Goal: Information Seeking & Learning: Learn about a topic

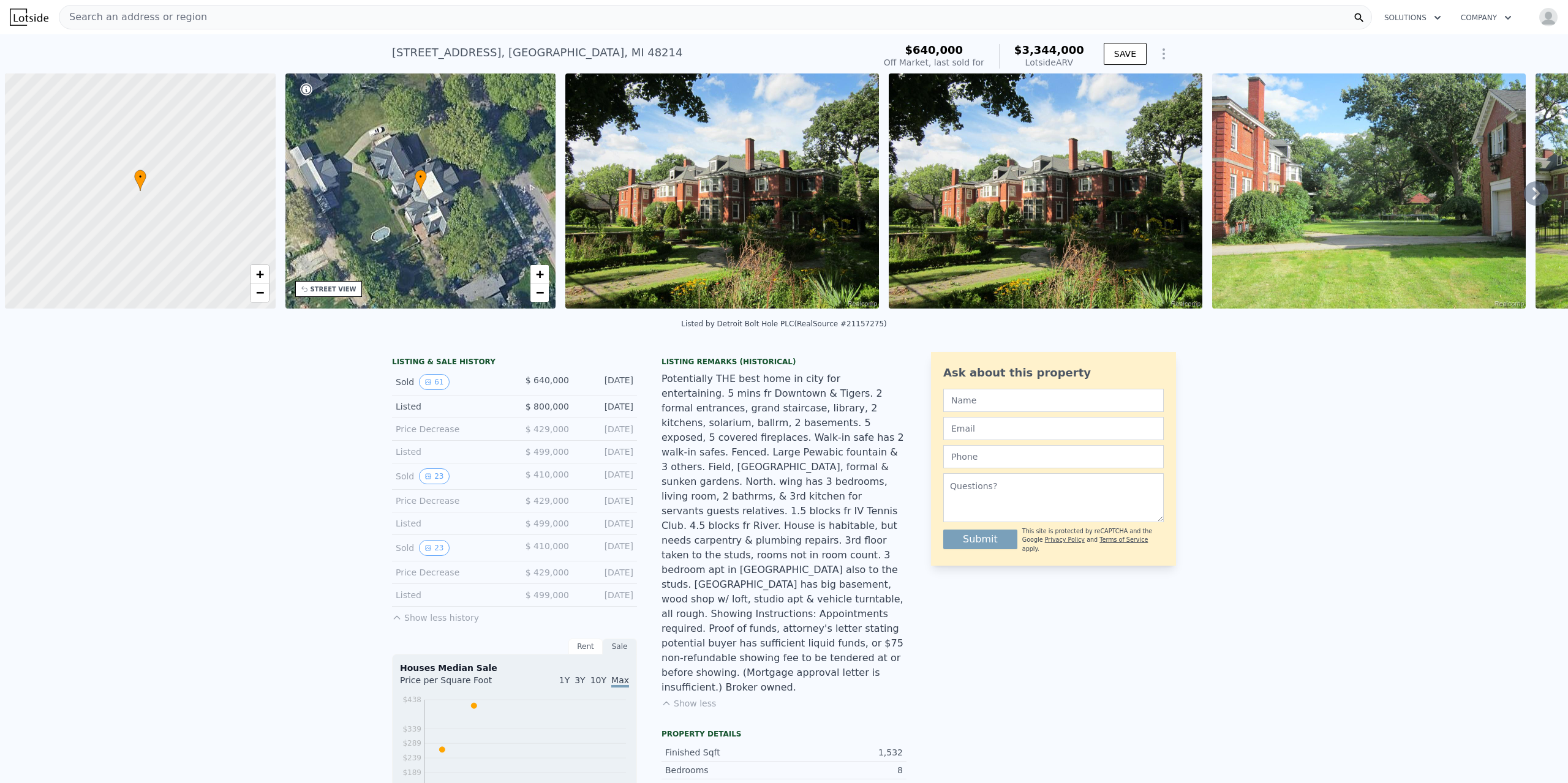
scroll to position [0, 5]
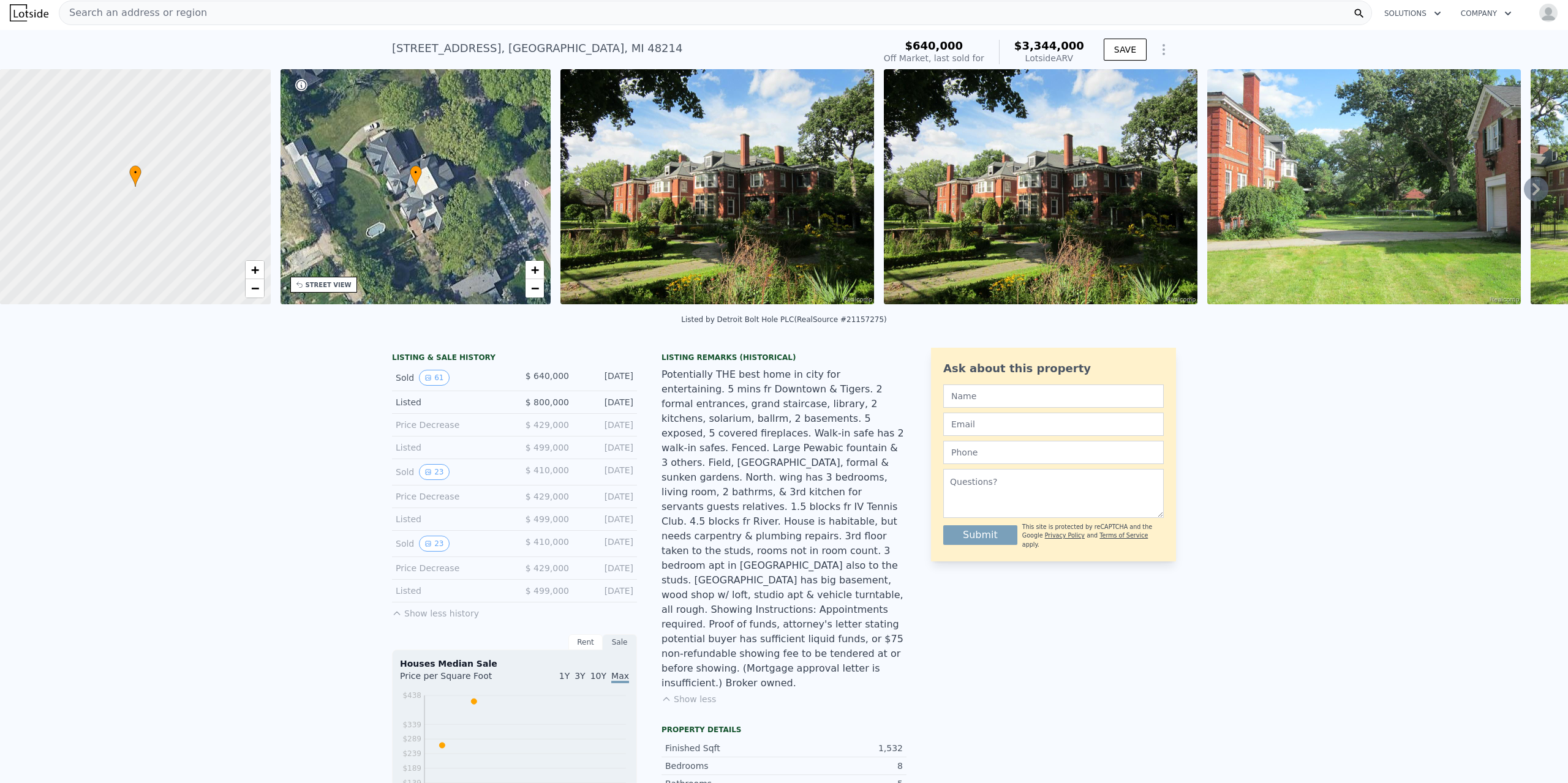
click at [123, 16] on span "Search an address or region" at bounding box center [133, 13] width 147 height 14
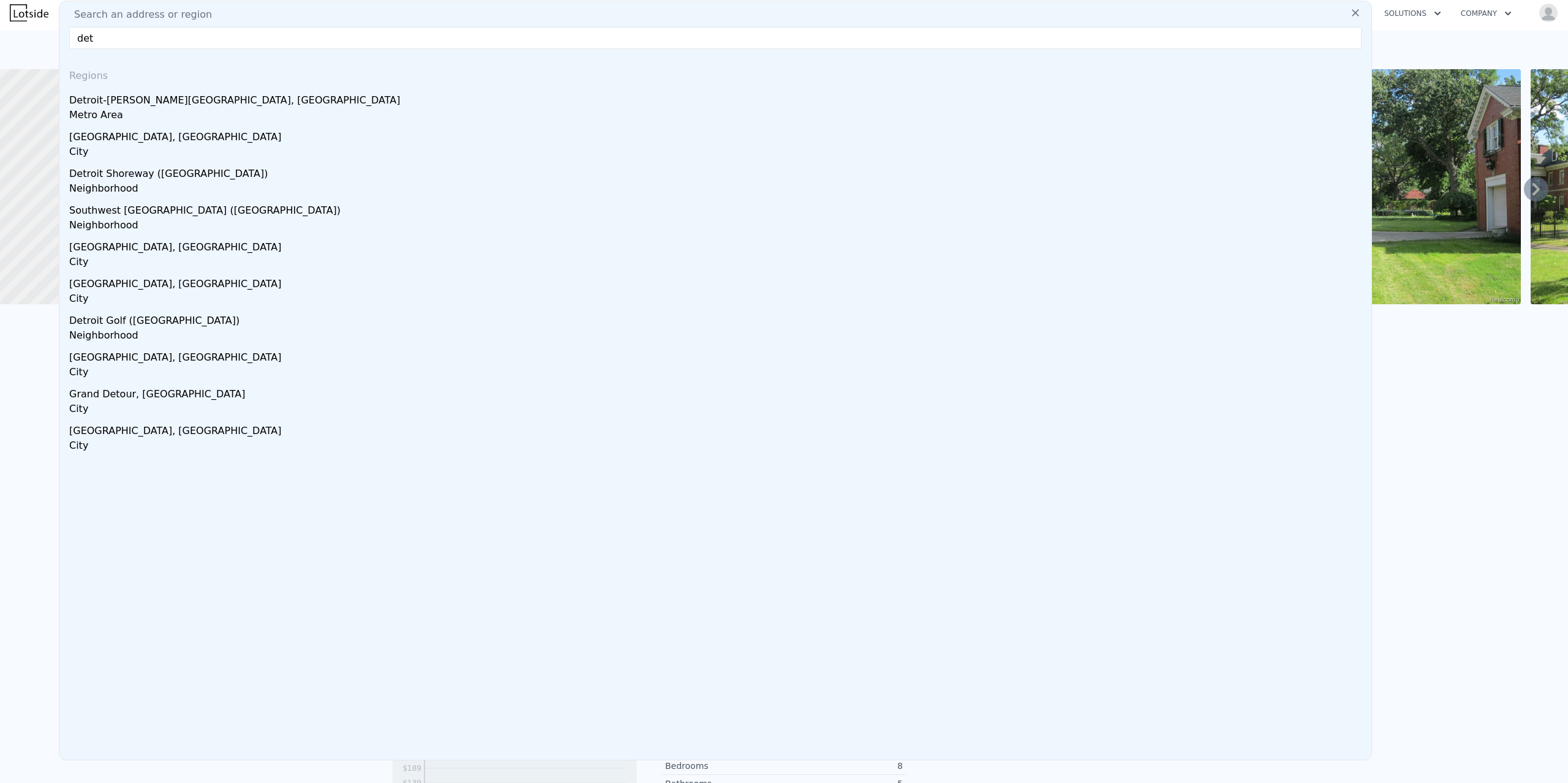
type input "detr"
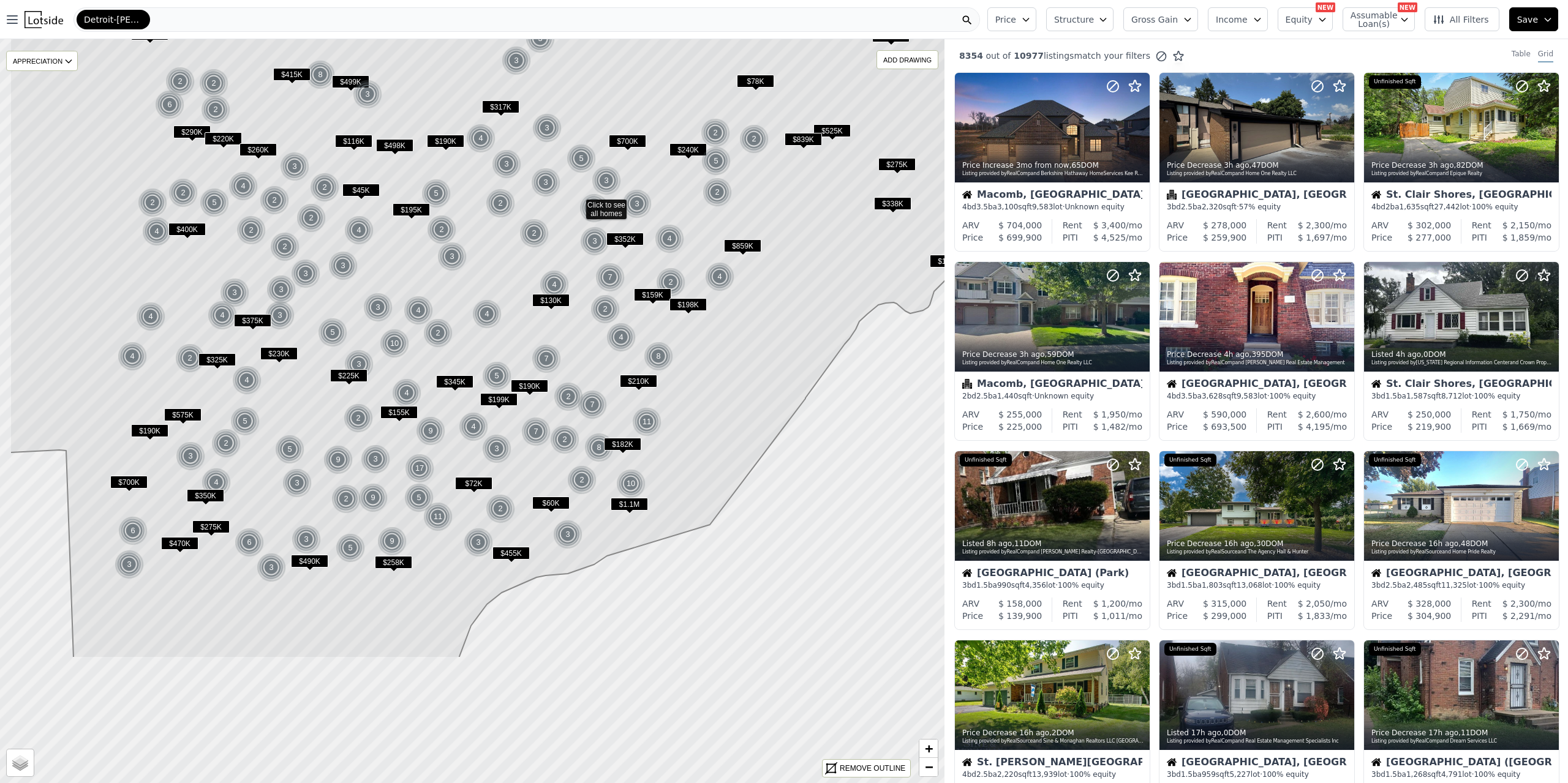
drag, startPoint x: 420, startPoint y: 724, endPoint x: 527, endPoint y: 523, distance: 227.7
click at [527, 523] on icon at bounding box center [545, 211] width 1071 height 895
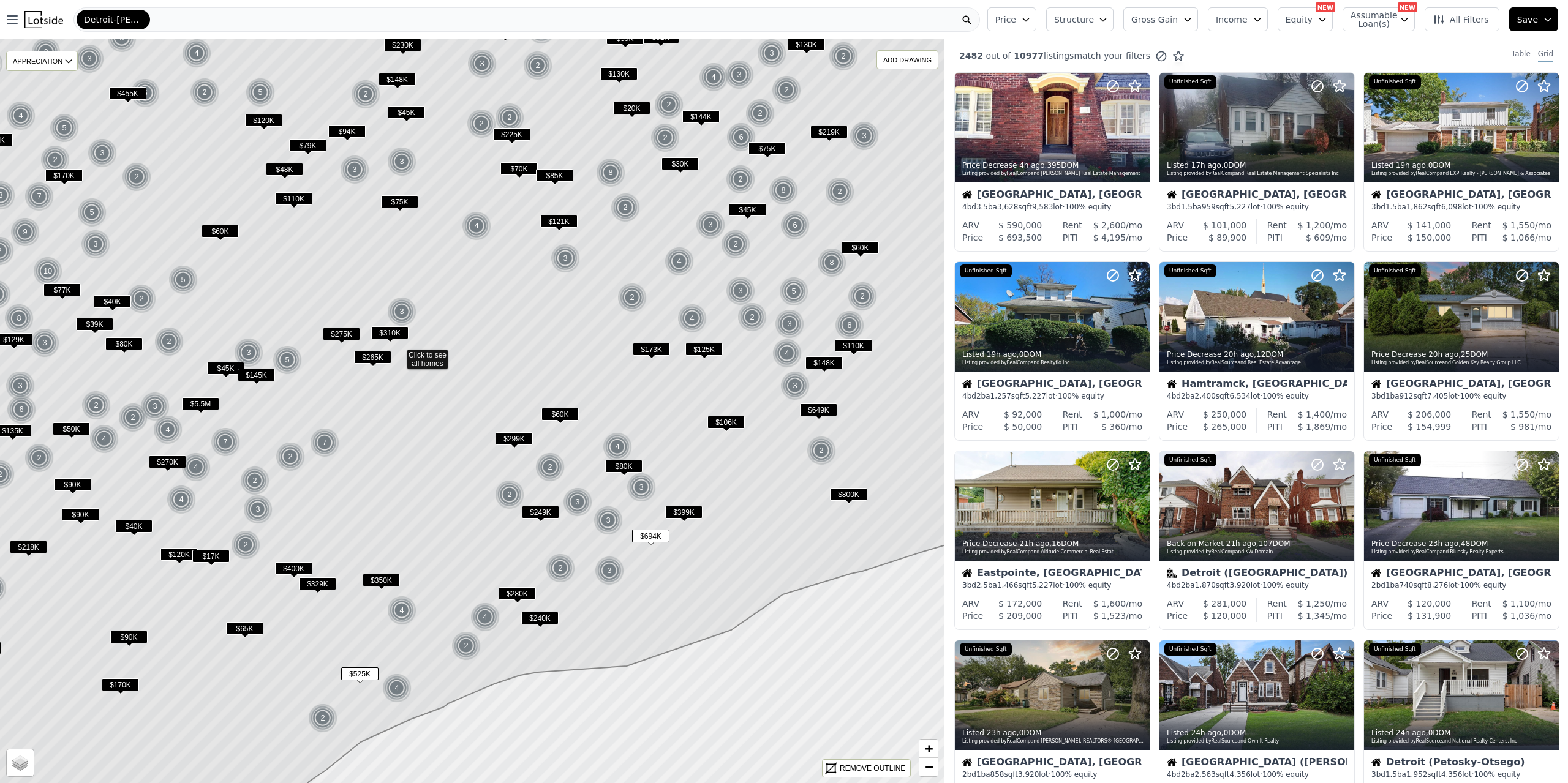
click at [707, 408] on icon at bounding box center [399, 355] width 1136 height 895
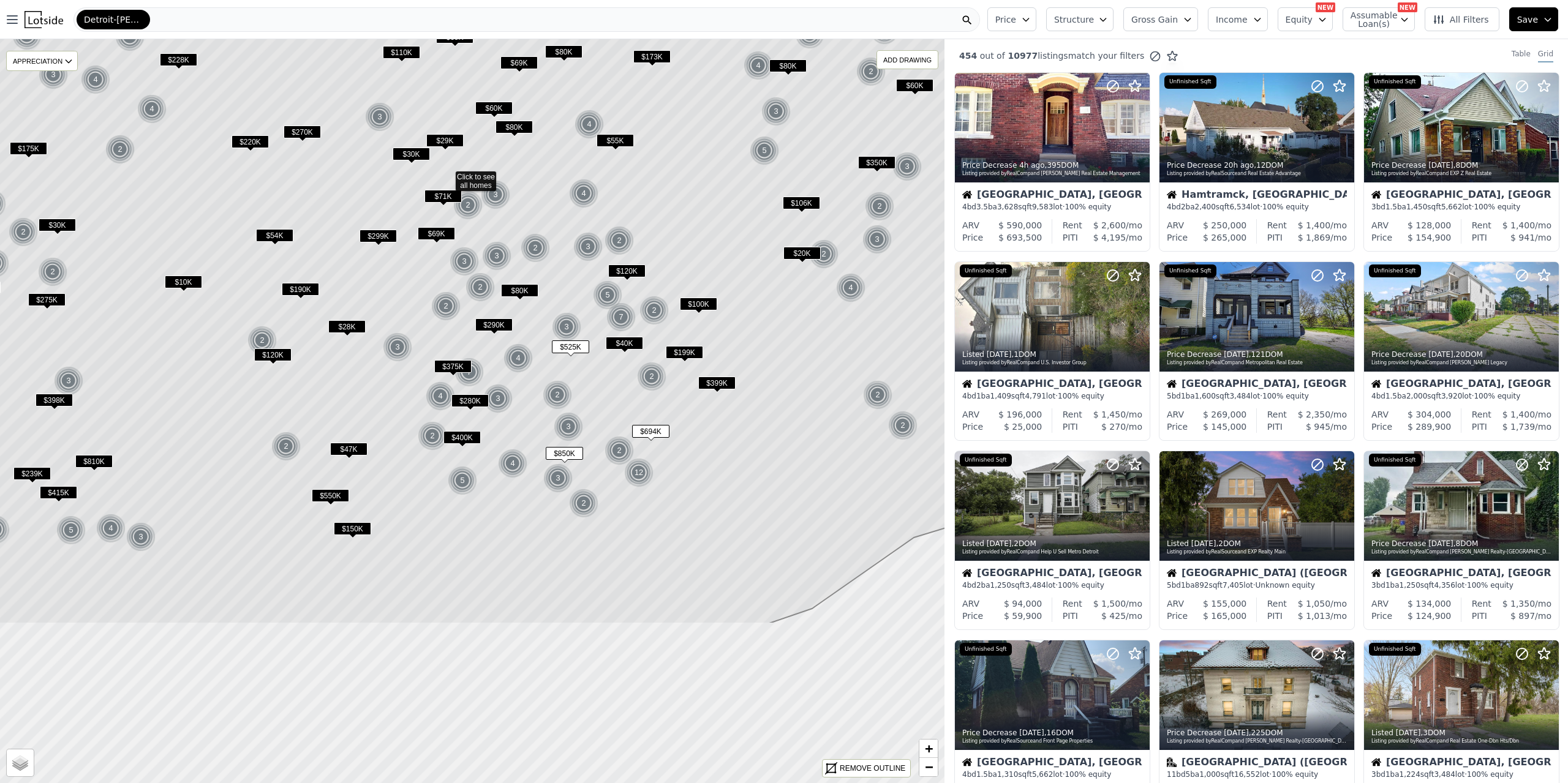
drag, startPoint x: 501, startPoint y: 682, endPoint x: 476, endPoint y: 447, distance: 236.3
click at [476, 447] on div "$400K" at bounding box center [462, 440] width 38 height 18
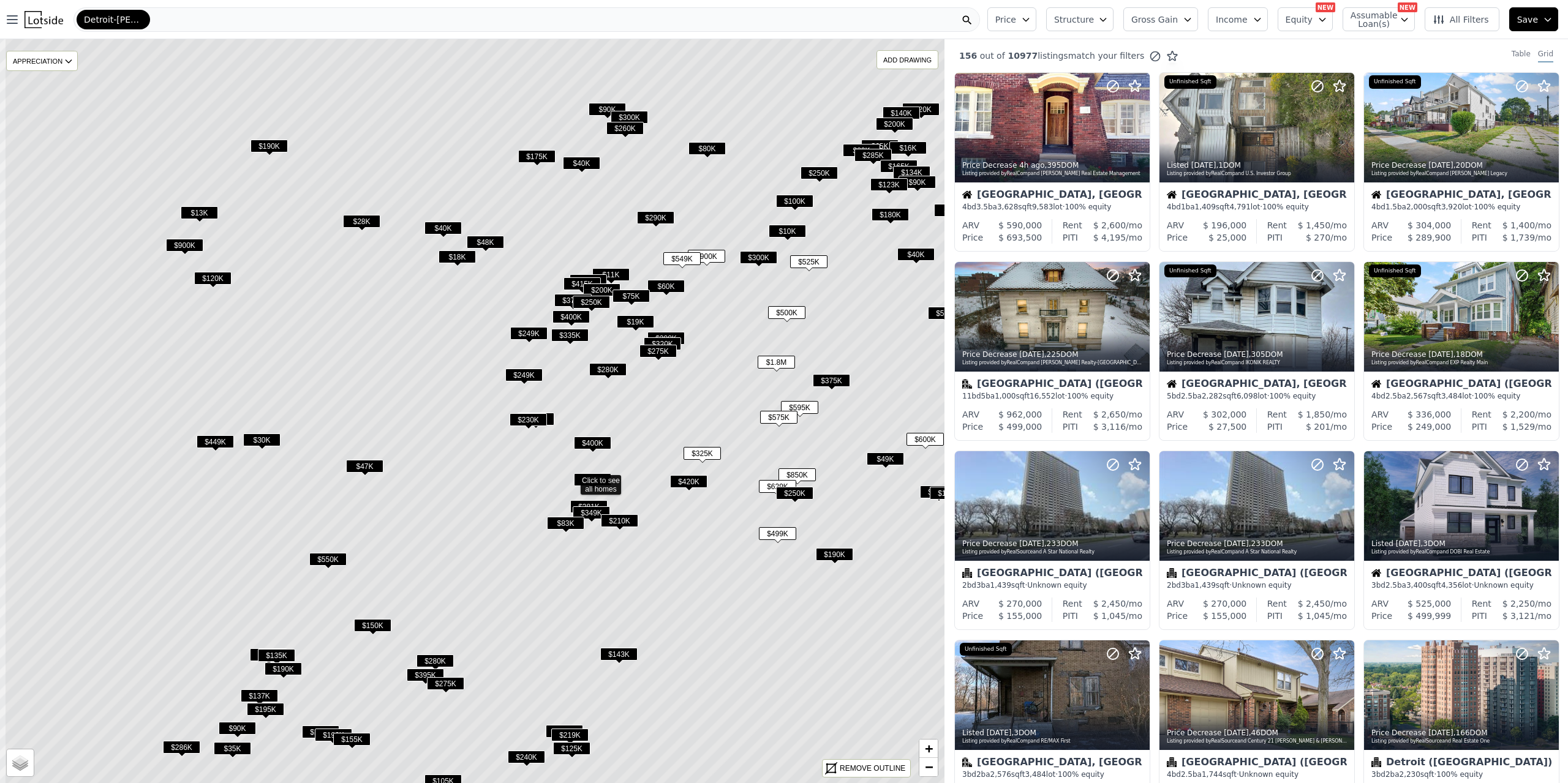
drag, startPoint x: 306, startPoint y: 442, endPoint x: 405, endPoint y: 510, distance: 120.1
click at [405, 510] on icon at bounding box center [572, 480] width 1136 height 895
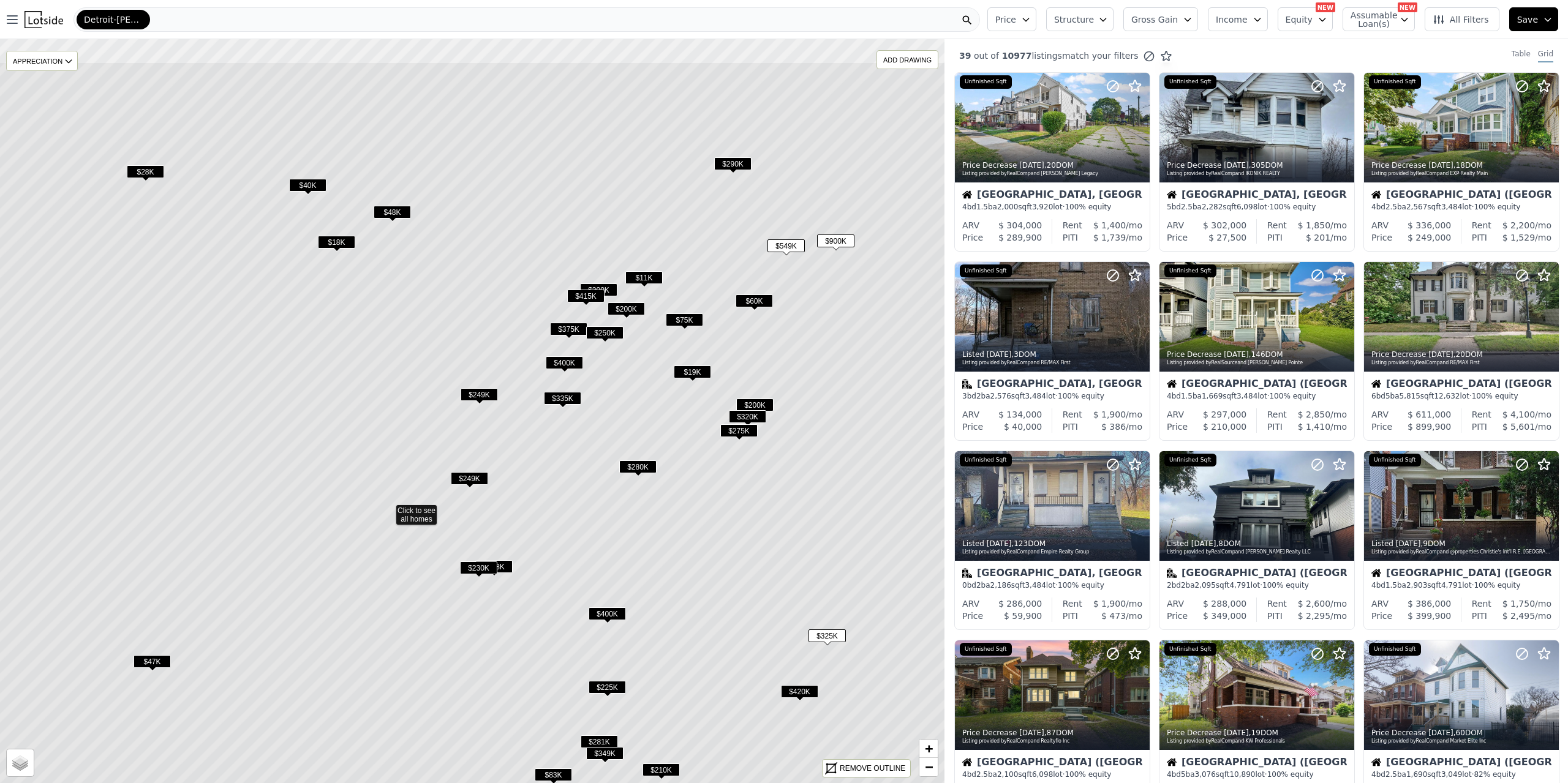
click at [469, 497] on icon at bounding box center [388, 509] width 1136 height 895
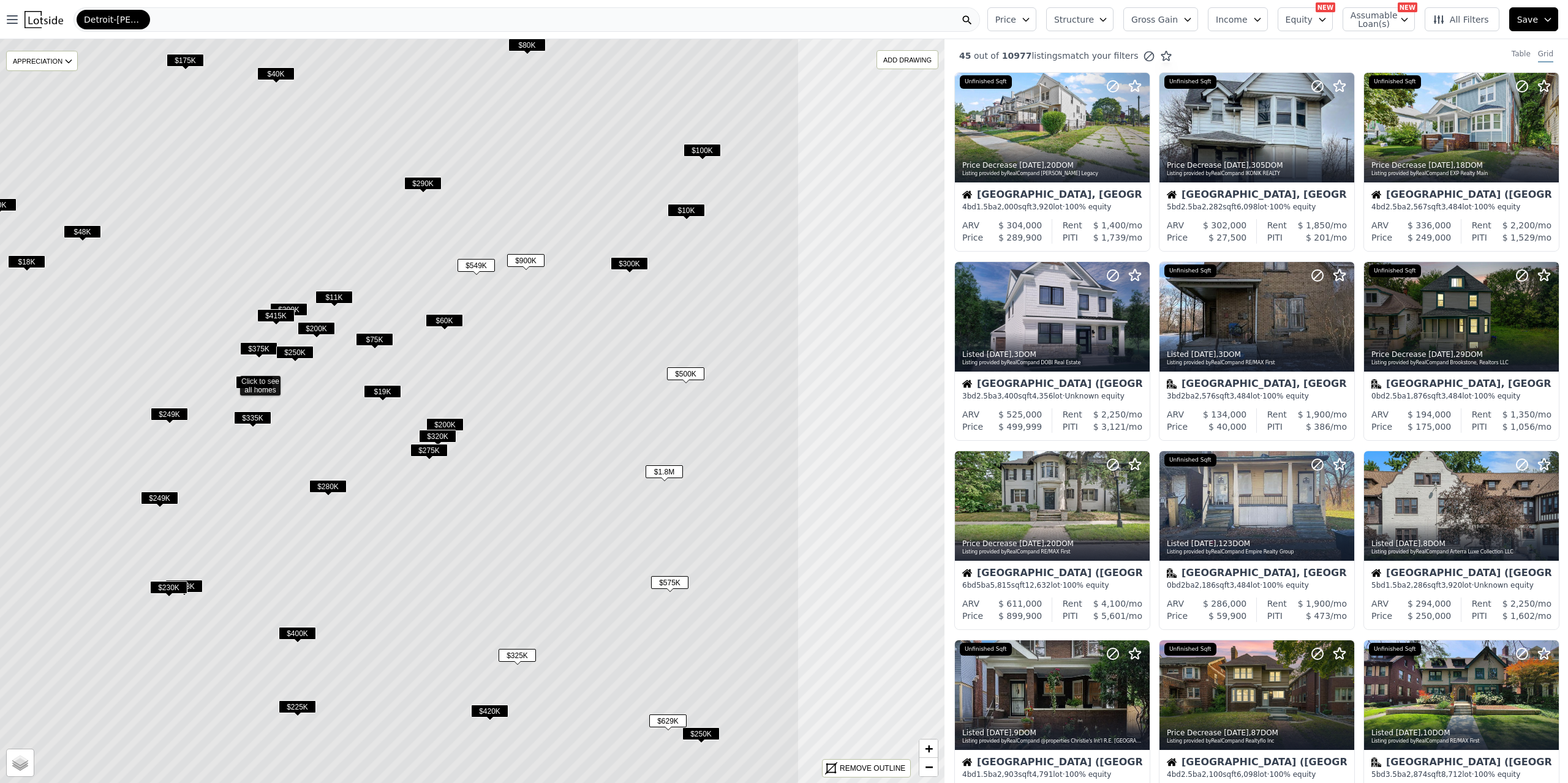
click at [603, 412] on icon at bounding box center [231, 380] width 1136 height 895
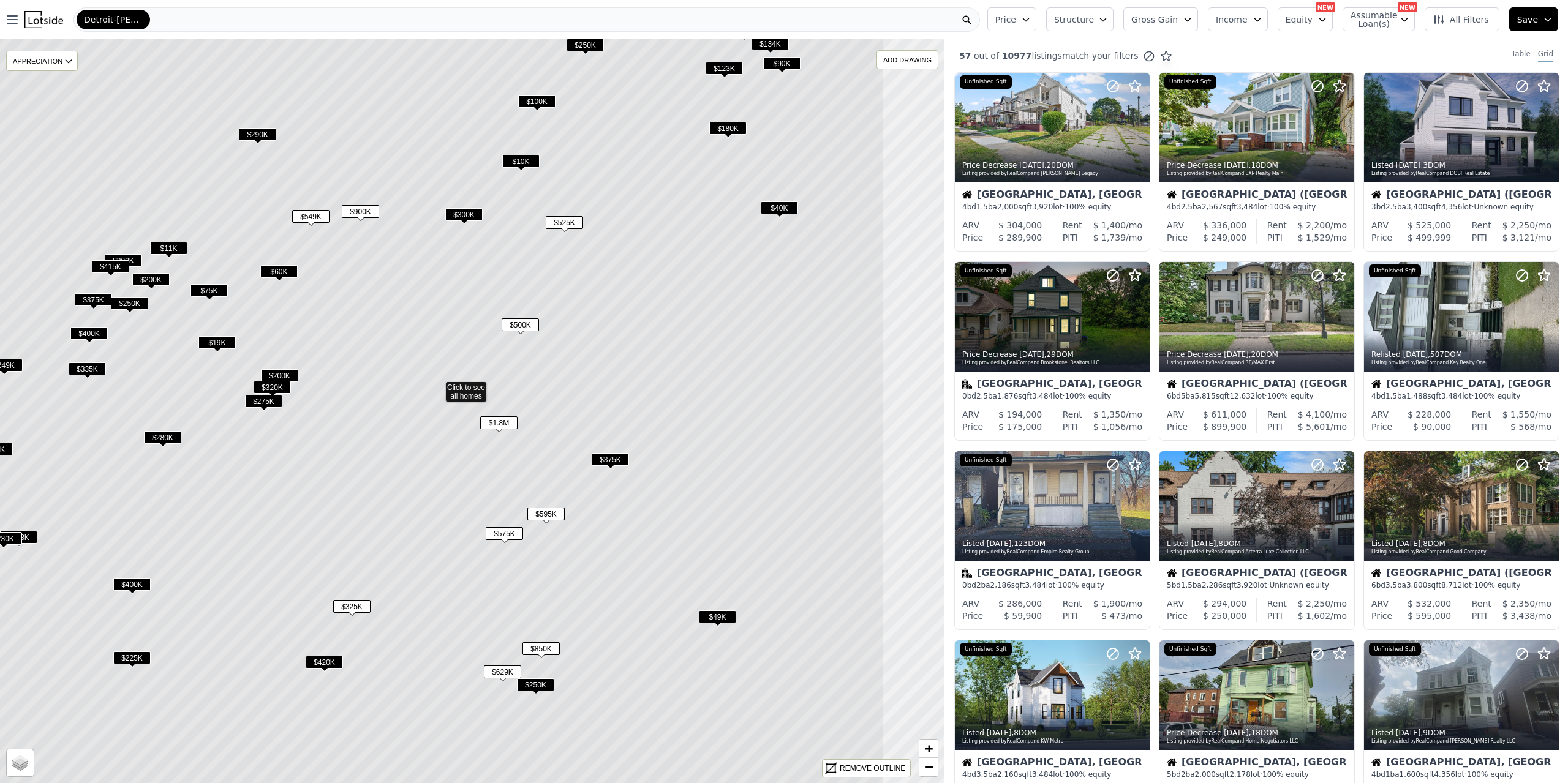
drag, startPoint x: 685, startPoint y: 505, endPoint x: 530, endPoint y: 432, distance: 171.3
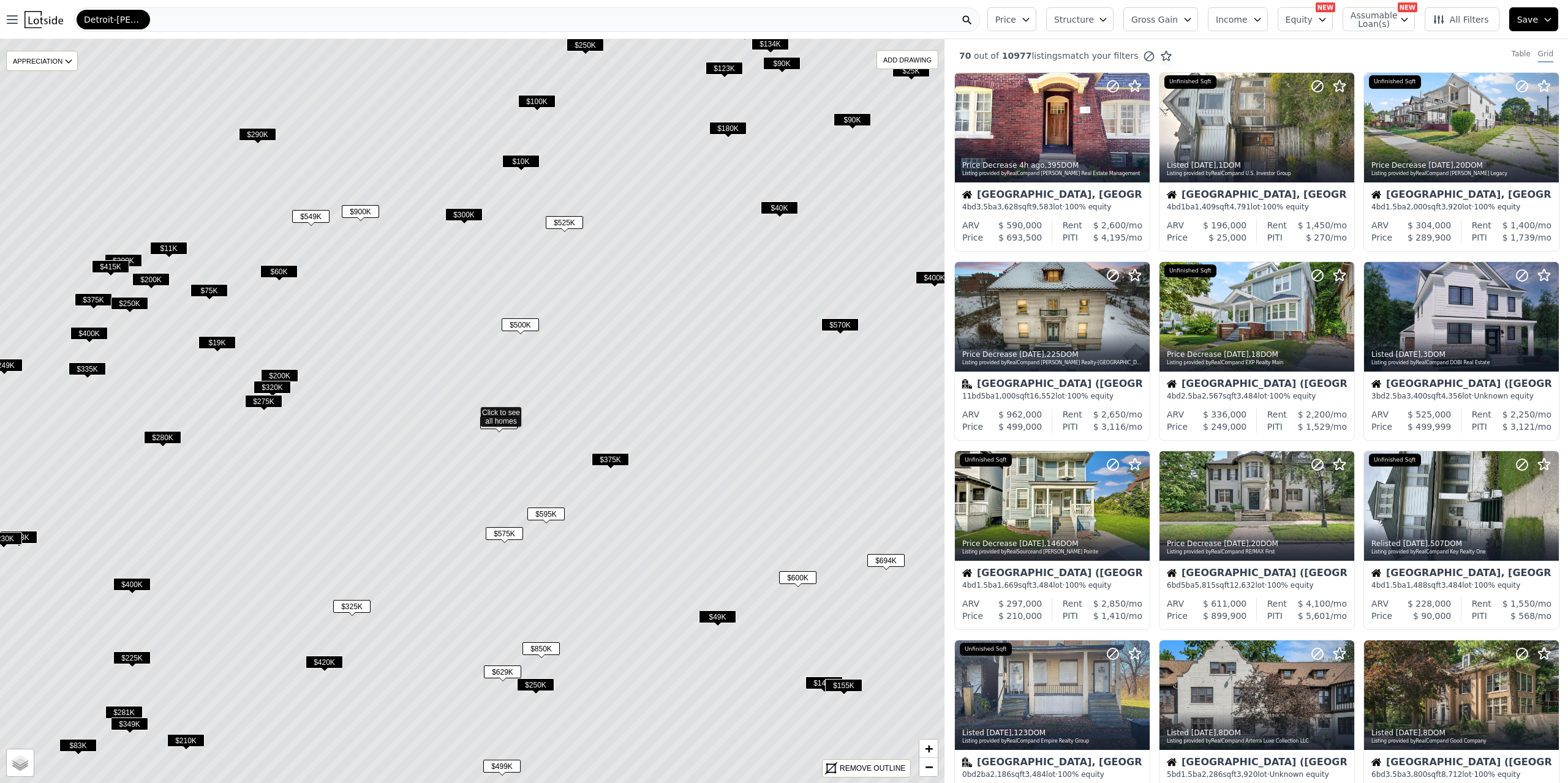
click at [497, 429] on span "$1.8M" at bounding box center [499, 423] width 38 height 13
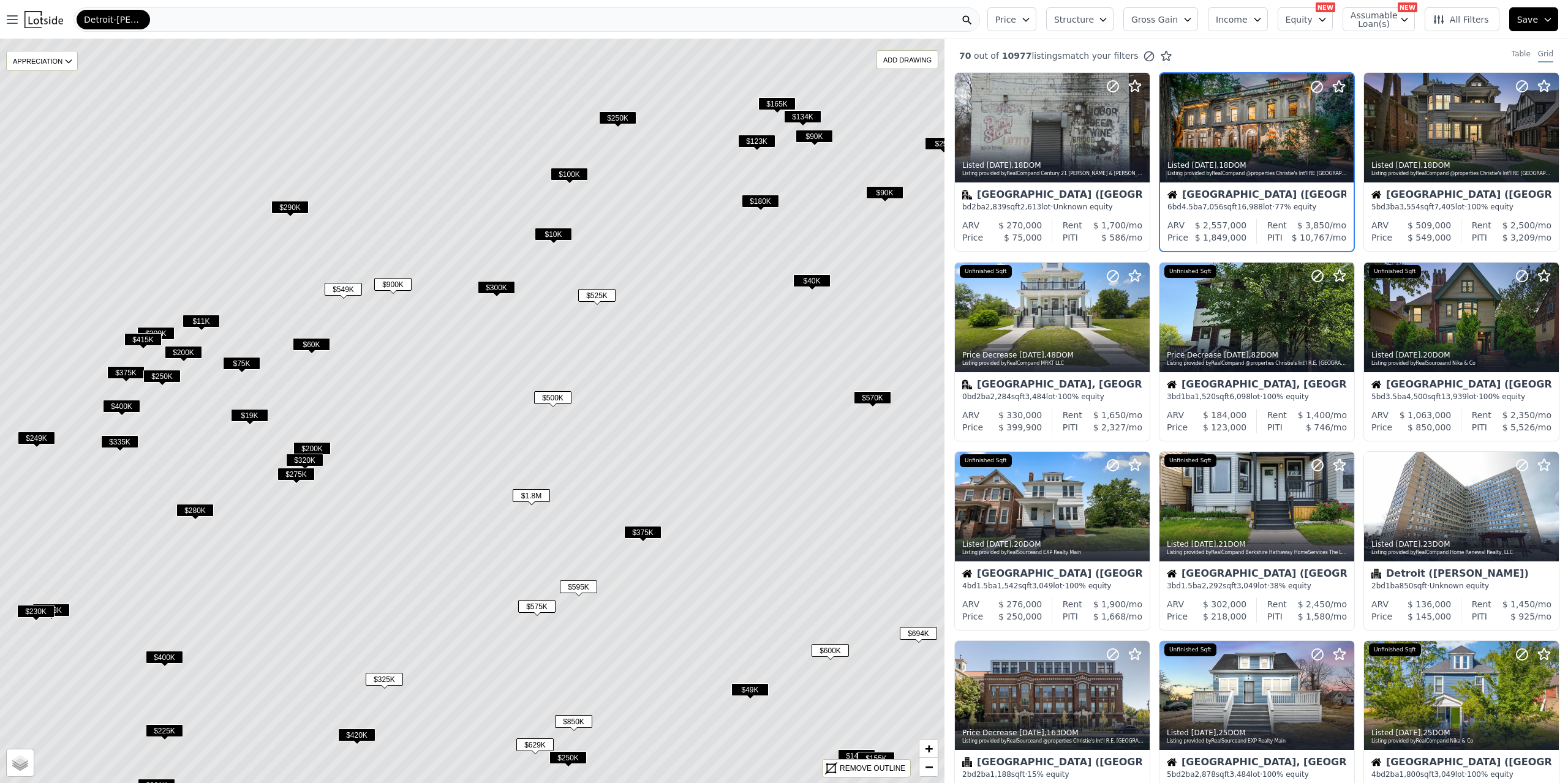
drag, startPoint x: 432, startPoint y: 311, endPoint x: 464, endPoint y: 383, distance: 78.8
click at [464, 383] on icon at bounding box center [505, 484] width 1136 height 895
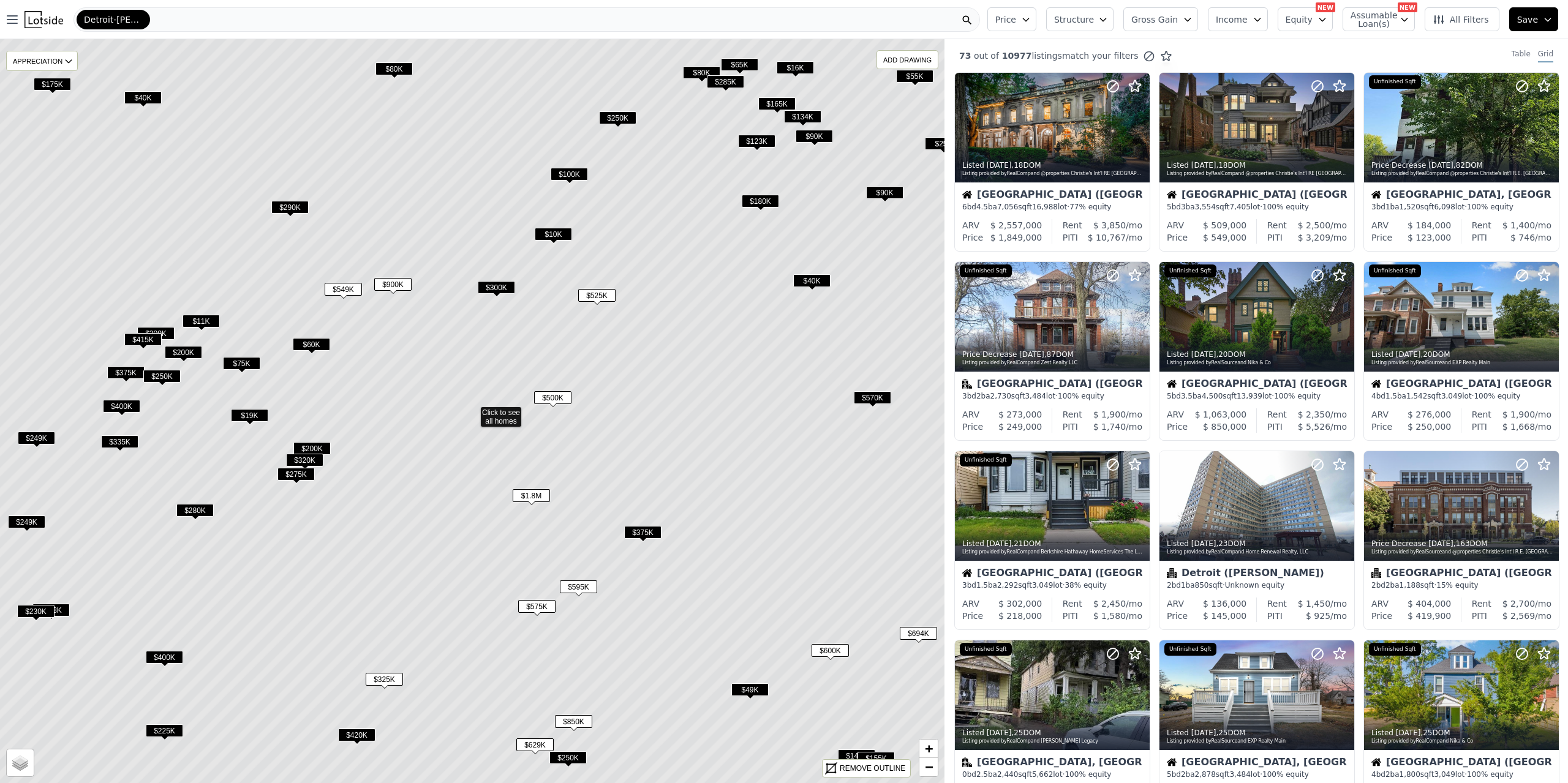
click at [555, 397] on span "$500K" at bounding box center [553, 398] width 38 height 13
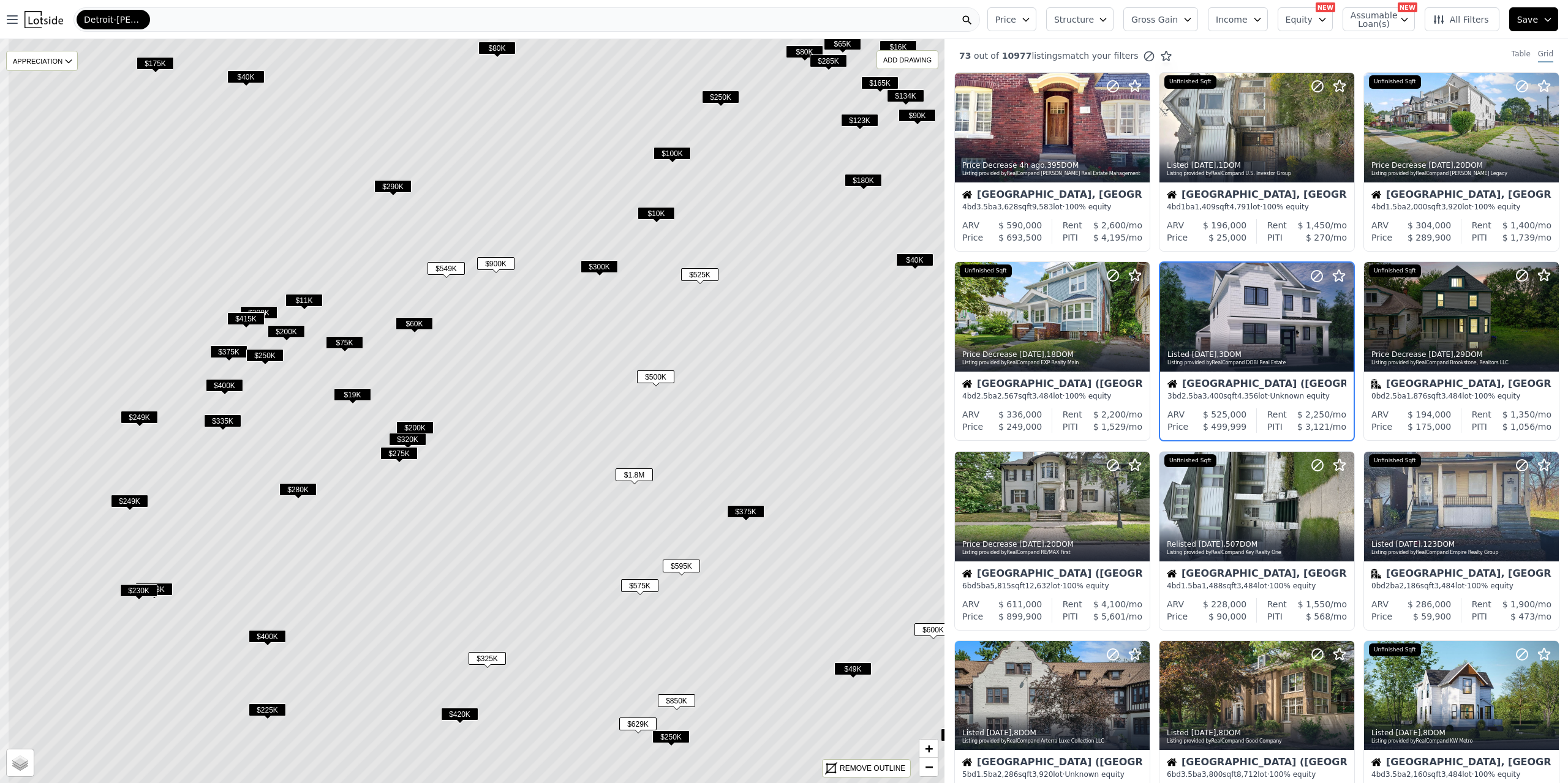
drag, startPoint x: 431, startPoint y: 421, endPoint x: 534, endPoint y: 400, distance: 105.1
click at [534, 400] on icon at bounding box center [575, 391] width 1136 height 895
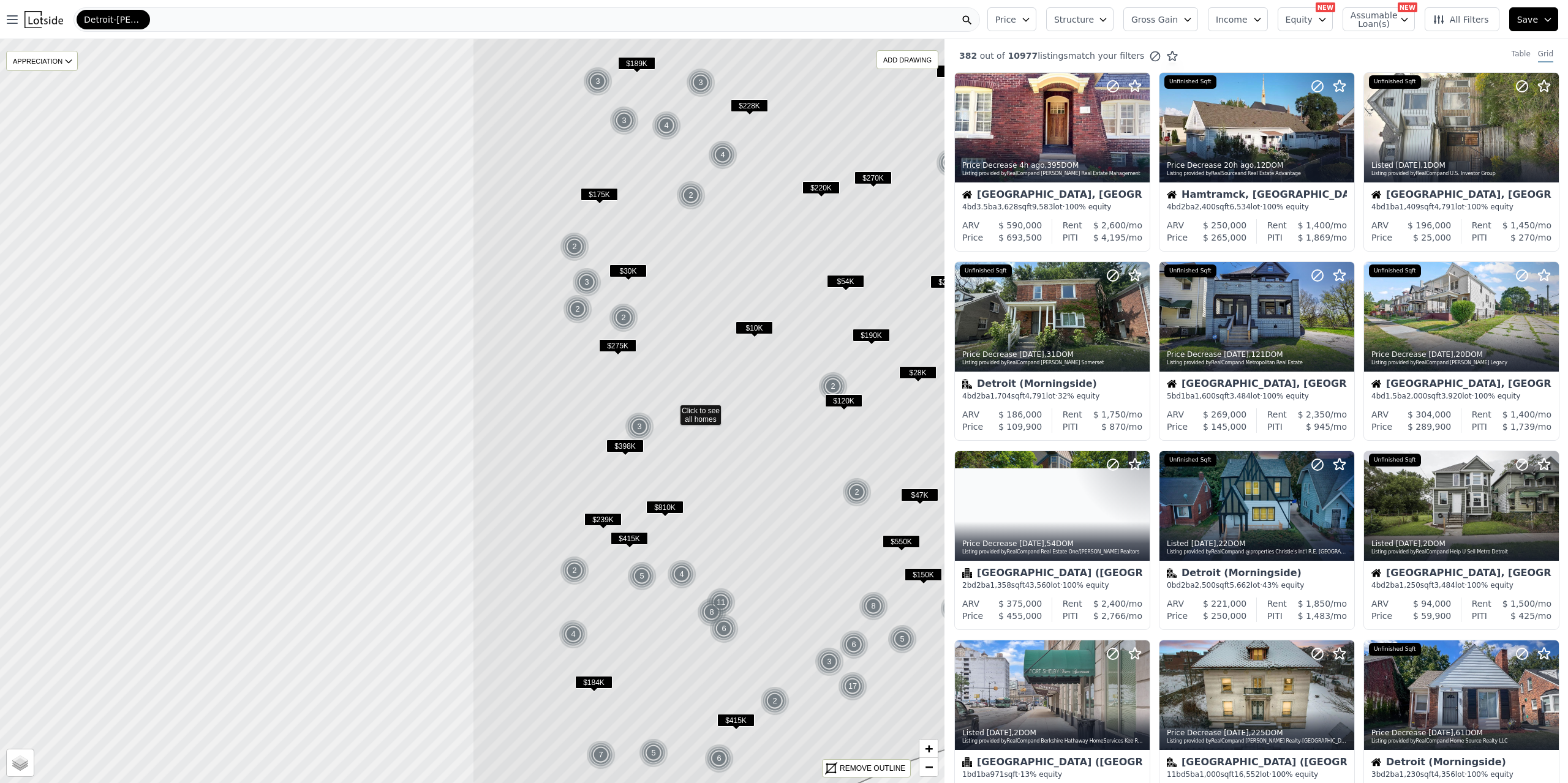
drag, startPoint x: 300, startPoint y: 375, endPoint x: 868, endPoint y: 407, distance: 568.9
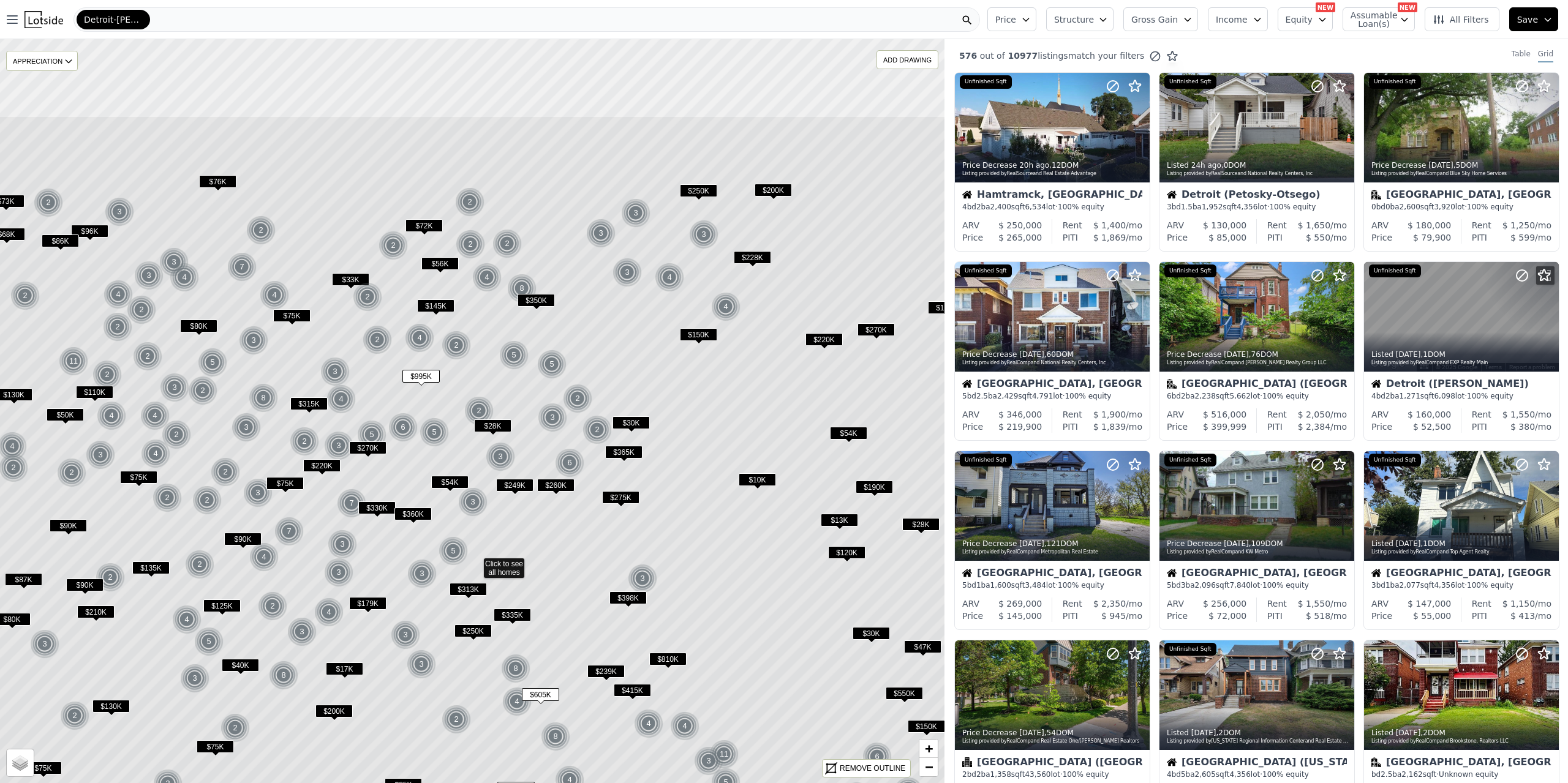
drag, startPoint x: 525, startPoint y: 371, endPoint x: 546, endPoint y: 446, distance: 77.9
click at [546, 446] on icon at bounding box center [476, 564] width 1136 height 895
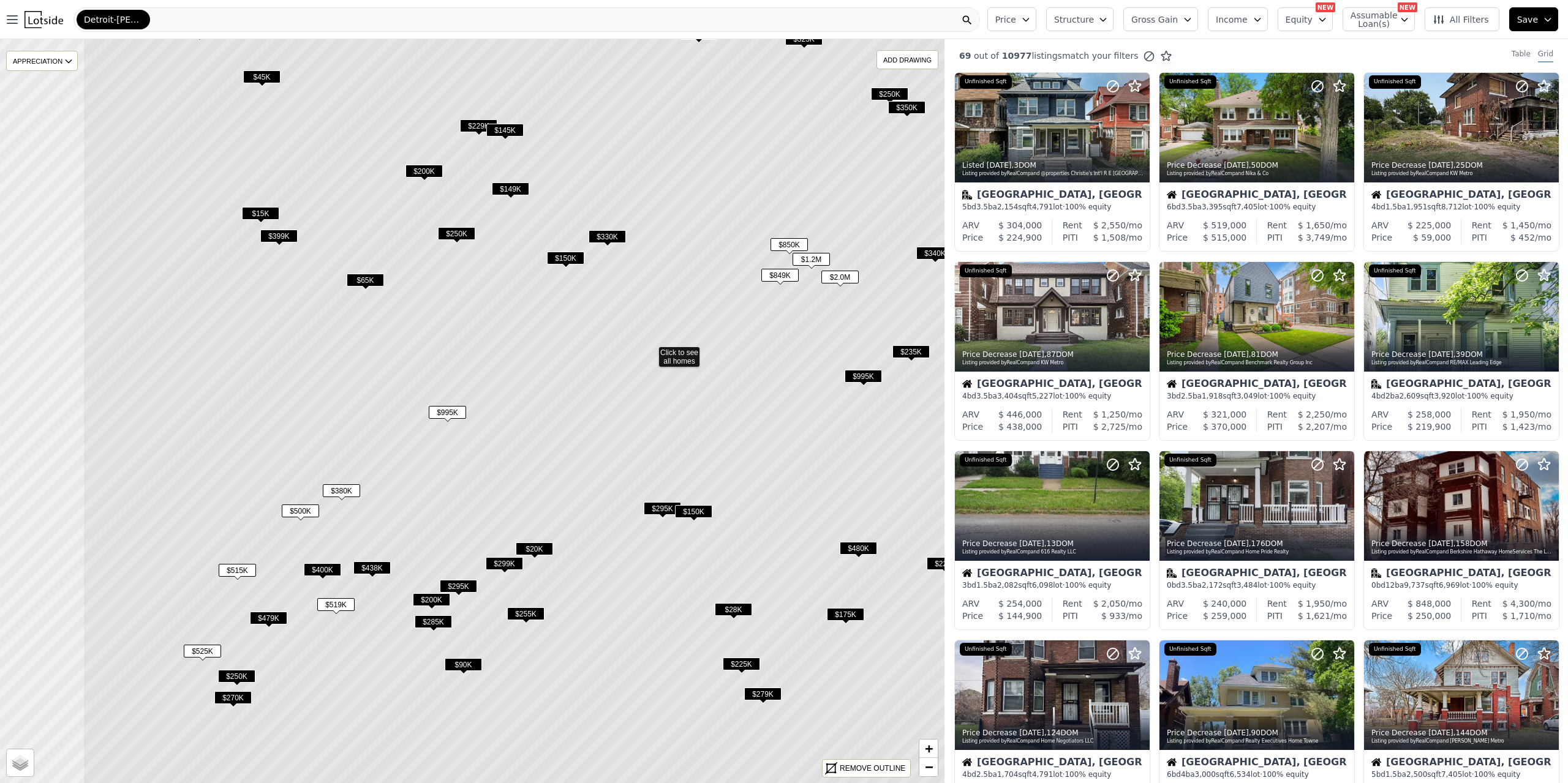
drag, startPoint x: 592, startPoint y: 420, endPoint x: 770, endPoint y: 359, distance: 188.2
click at [770, 359] on icon at bounding box center [650, 351] width 1136 height 895
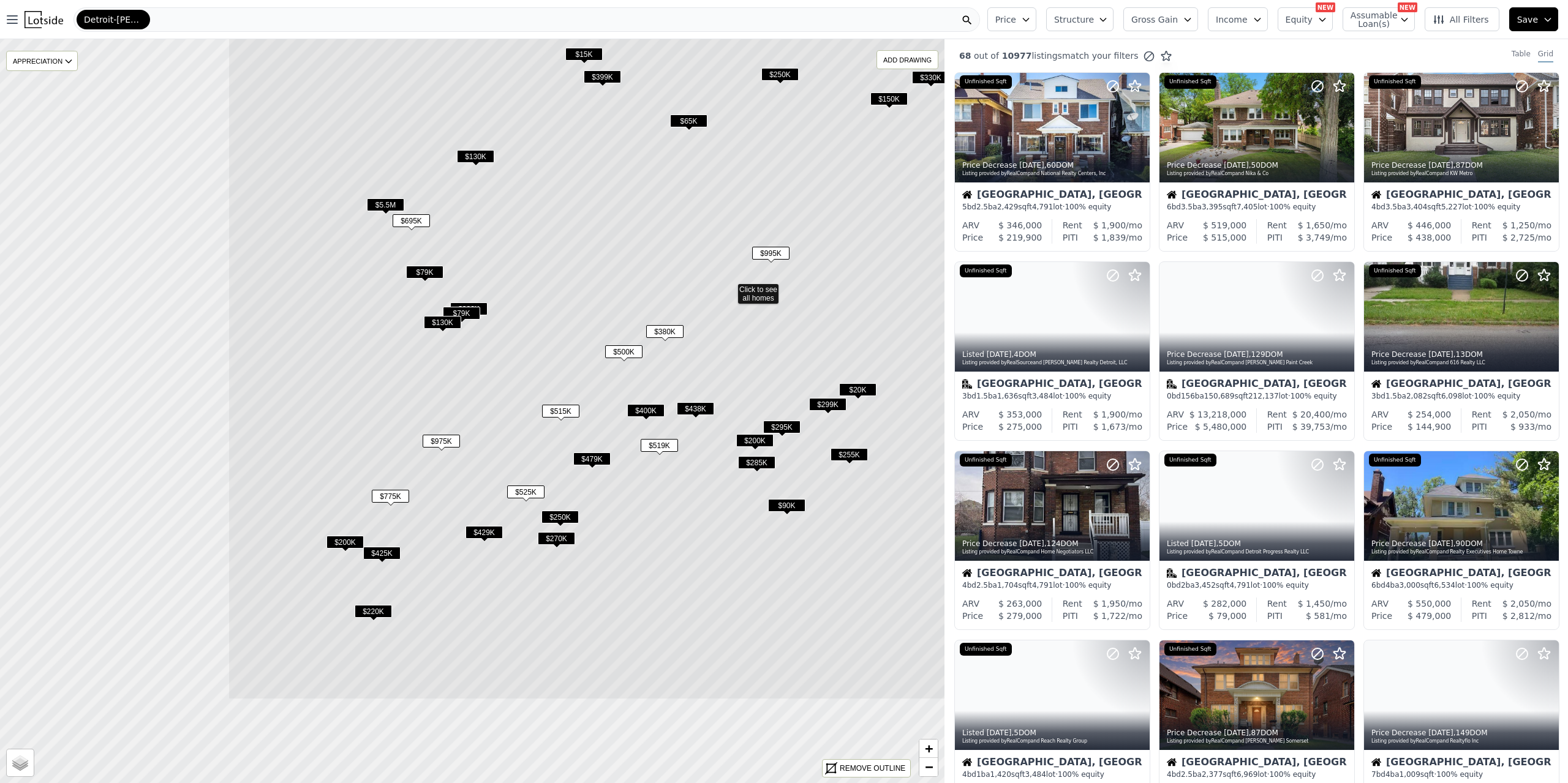
drag, startPoint x: 427, startPoint y: 485, endPoint x: 750, endPoint y: 326, distance: 360.0
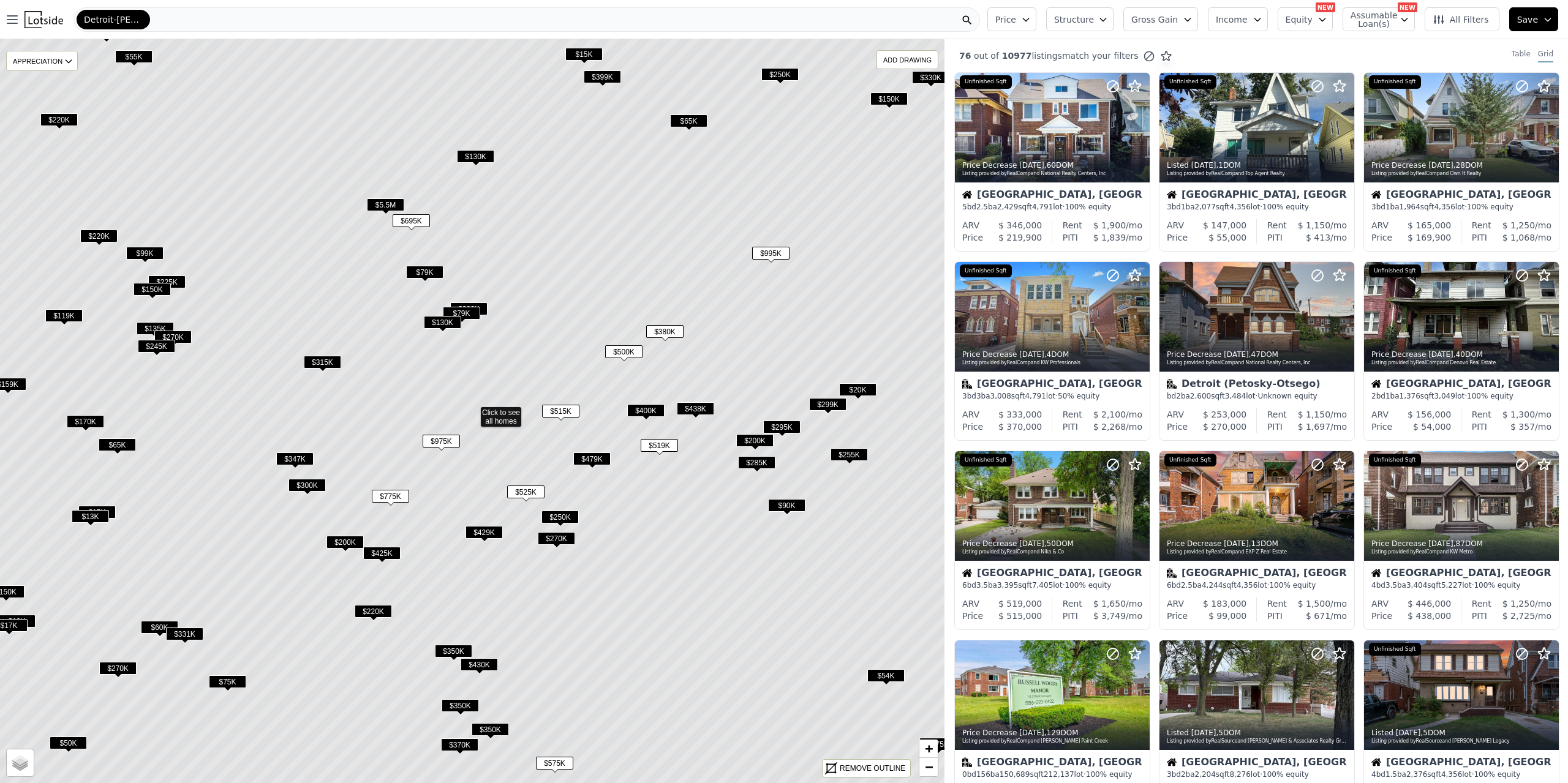
drag, startPoint x: 416, startPoint y: 387, endPoint x: 506, endPoint y: 569, distance: 203.0
click at [503, 571] on icon at bounding box center [472, 412] width 1136 height 895
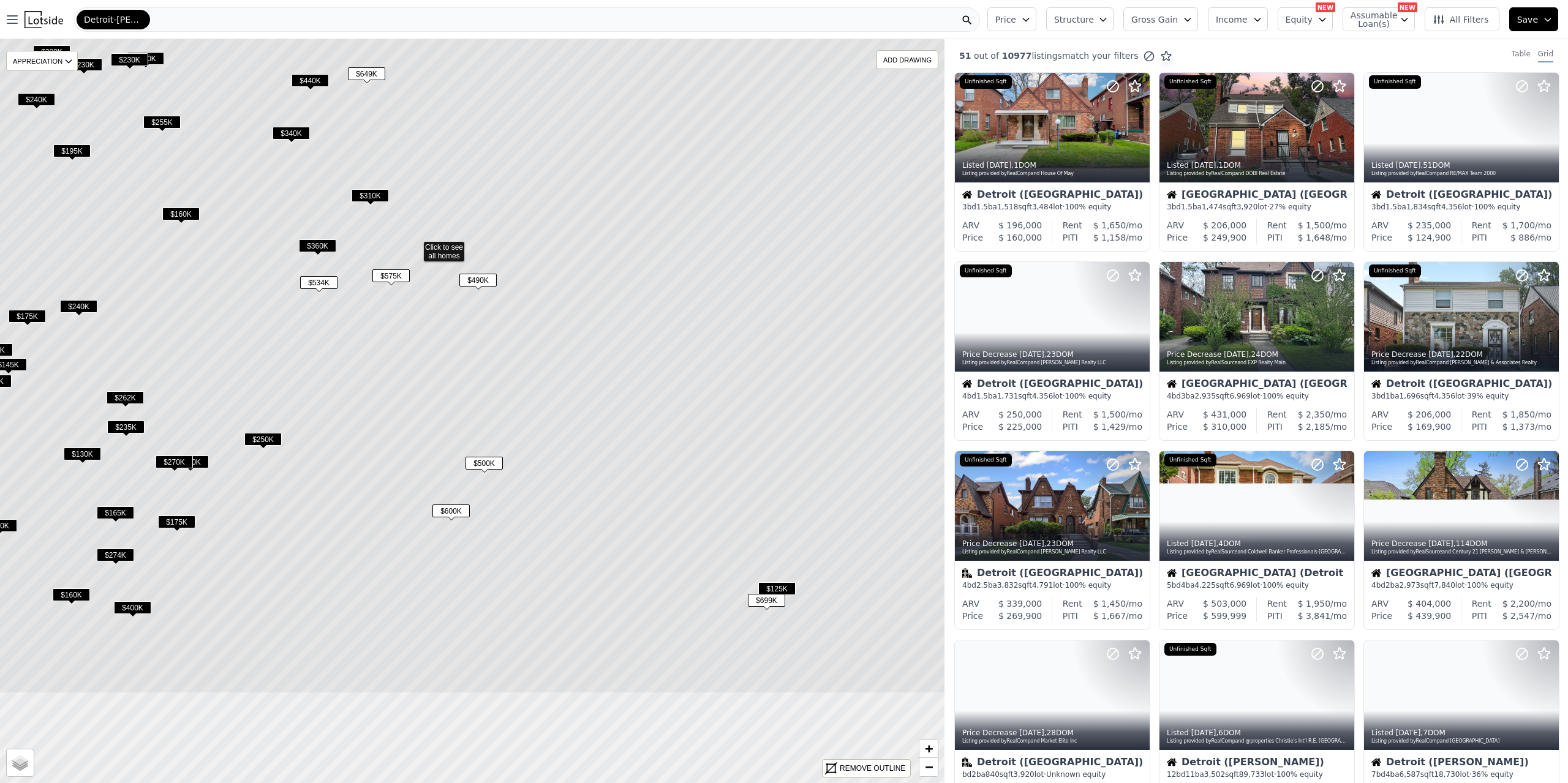
drag, startPoint x: 533, startPoint y: 594, endPoint x: 476, endPoint y: 409, distance: 193.6
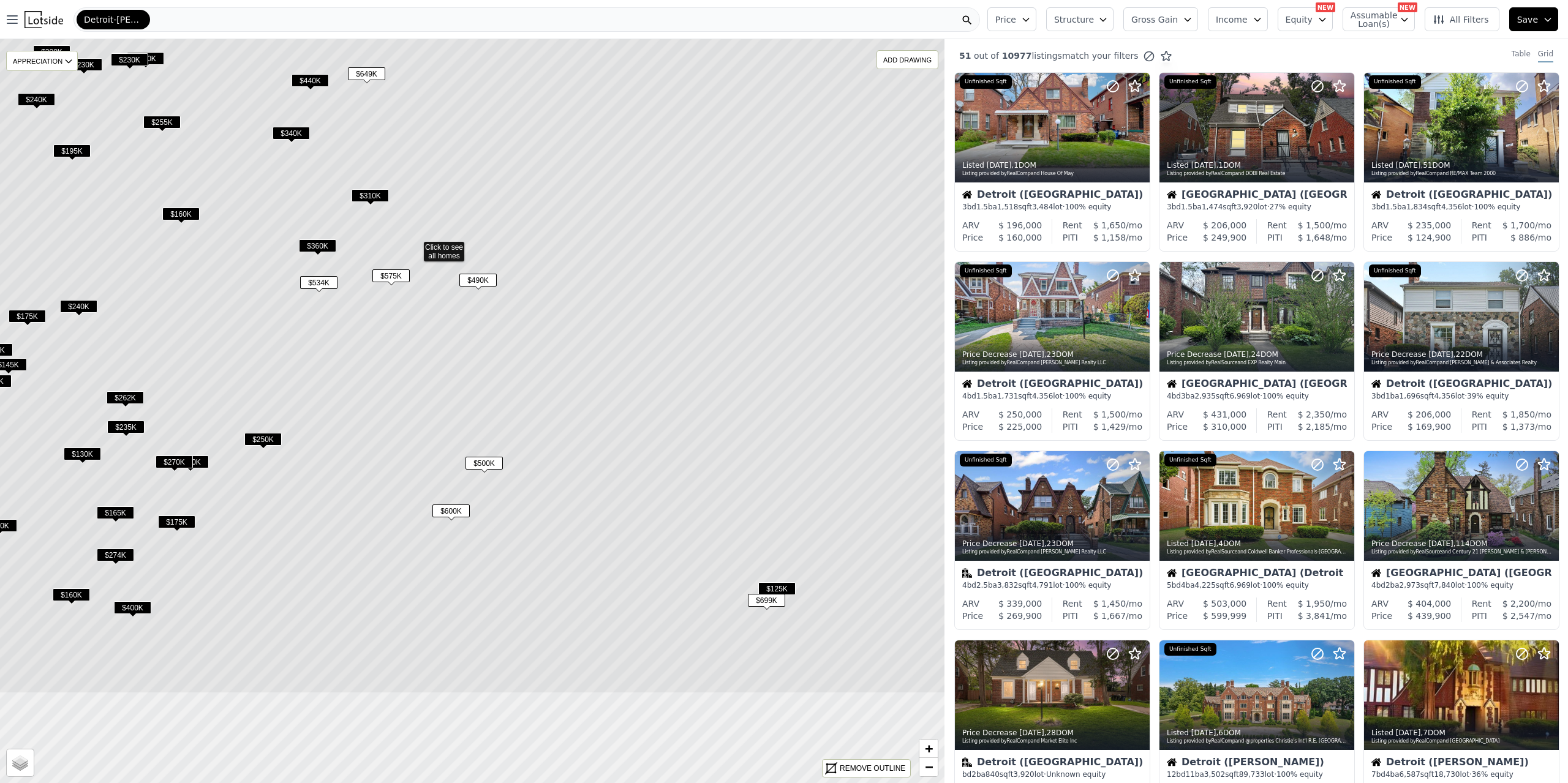
click at [476, 409] on icon at bounding box center [416, 246] width 1136 height 895
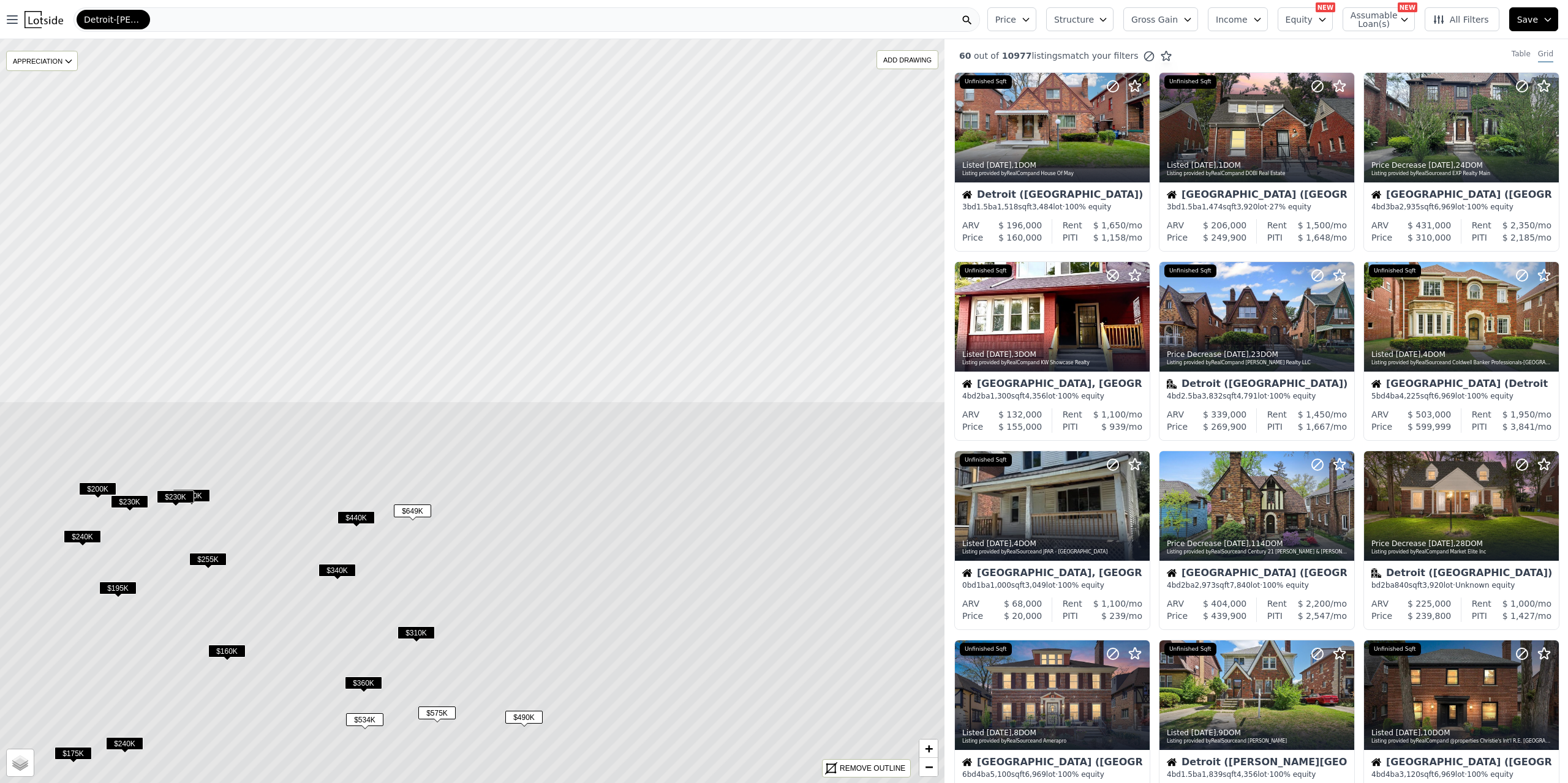
drag, startPoint x: 389, startPoint y: 305, endPoint x: 435, endPoint y: 742, distance: 439.4
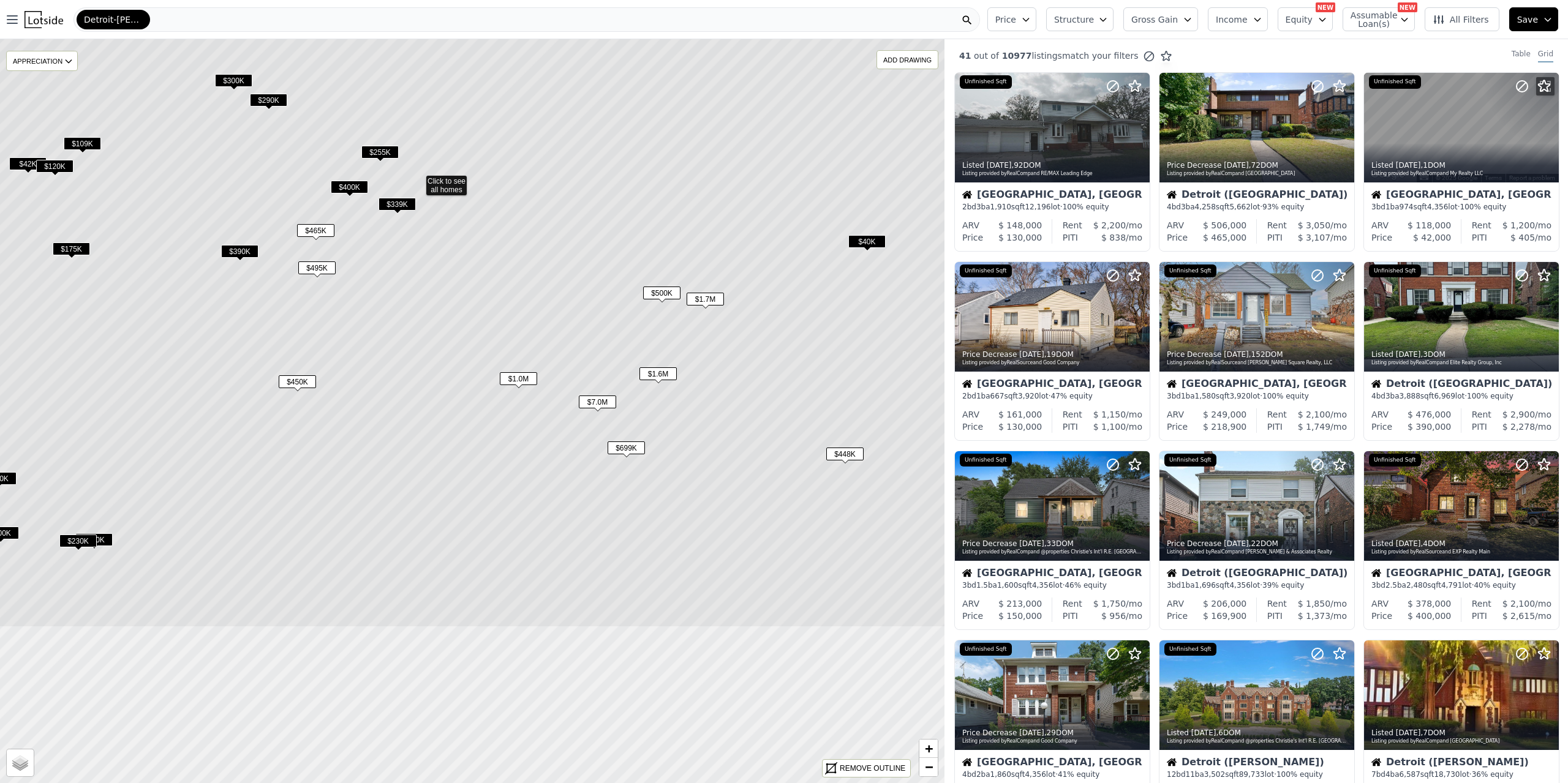
drag, startPoint x: 561, startPoint y: 683, endPoint x: 506, endPoint y: 452, distance: 237.5
click at [506, 452] on icon at bounding box center [418, 180] width 1136 height 895
